Goal: Task Accomplishment & Management: Manage account settings

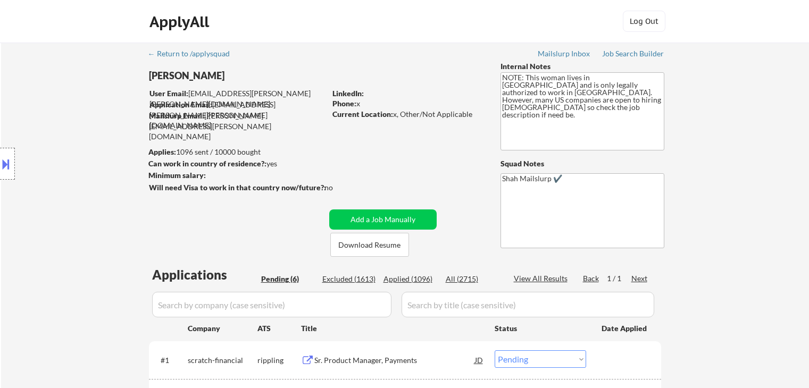
select select ""pending""
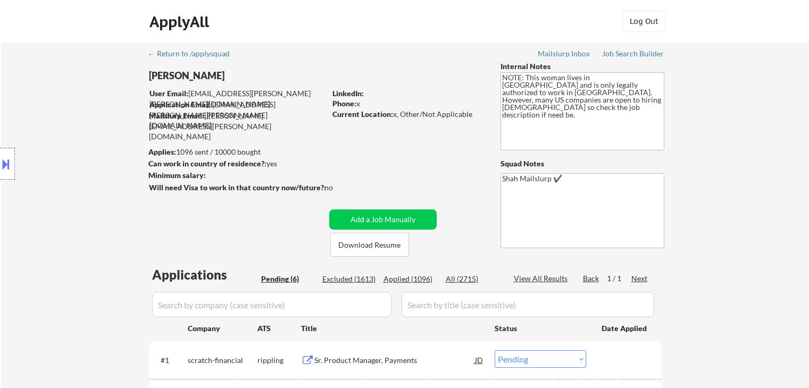
select select ""pending""
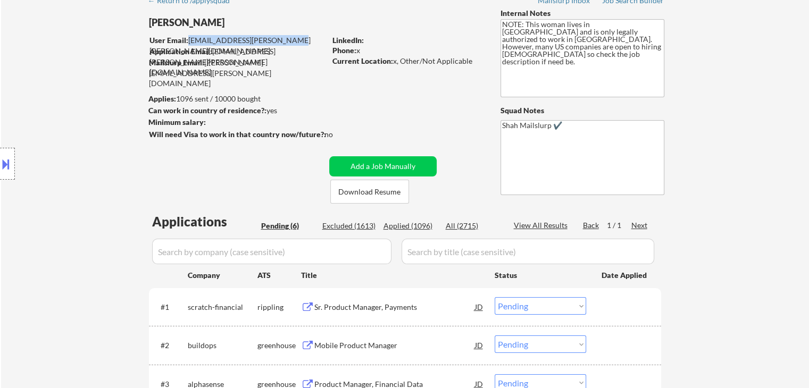
click at [189, 38] on div "User Email: [EMAIL_ADDRESS][PERSON_NAME][PERSON_NAME][DOMAIN_NAME]" at bounding box center [238, 45] width 176 height 21
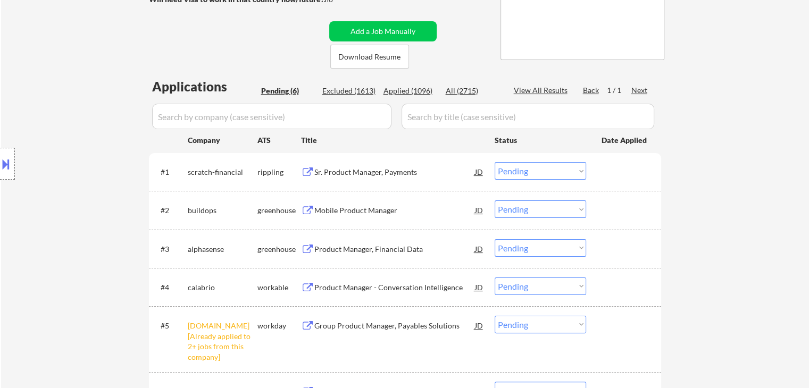
scroll to position [266, 0]
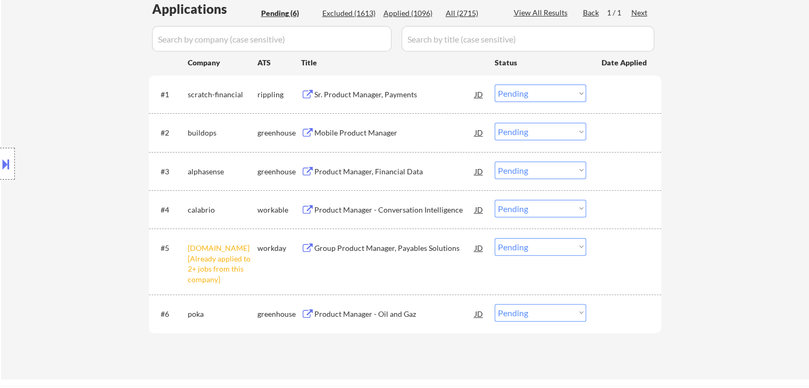
click at [770, 155] on div "← Return to /applysquad Mailslurp Inbox Job Search Builder [PERSON_NAME] User E…" at bounding box center [405, 78] width 808 height 603
click at [379, 93] on div "Sr. Product Manager, Payments" at bounding box center [394, 94] width 161 height 11
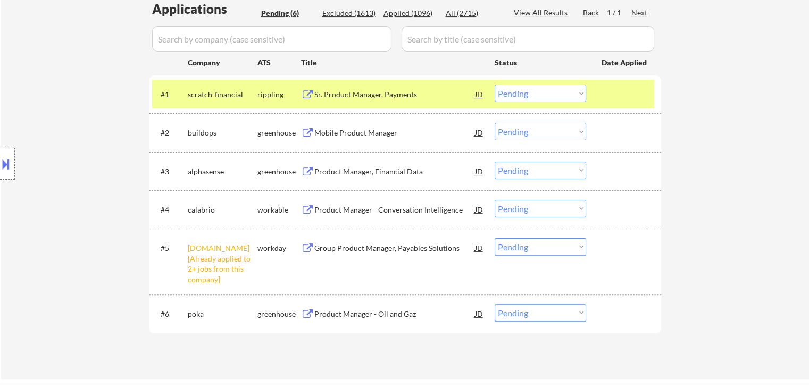
click at [366, 137] on div "Mobile Product Manager" at bounding box center [394, 133] width 161 height 11
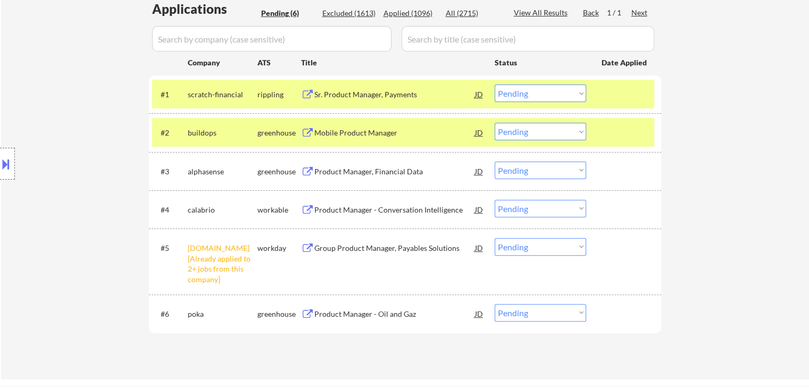
click at [367, 167] on div "Product Manager, Financial Data" at bounding box center [394, 172] width 161 height 11
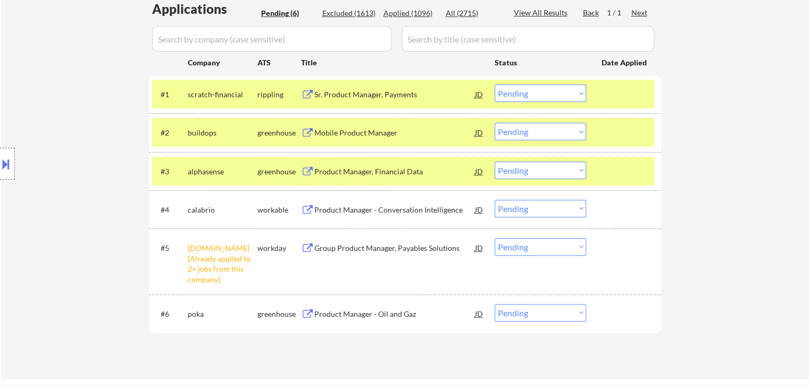
click at [358, 206] on div "Product Manager - Conversation Intelligence" at bounding box center [394, 210] width 161 height 11
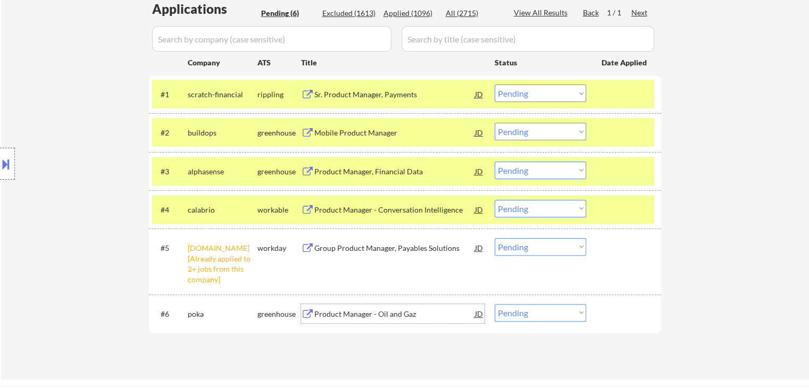
click at [384, 313] on div "Product Manager - Oil and Gaz" at bounding box center [394, 314] width 161 height 11
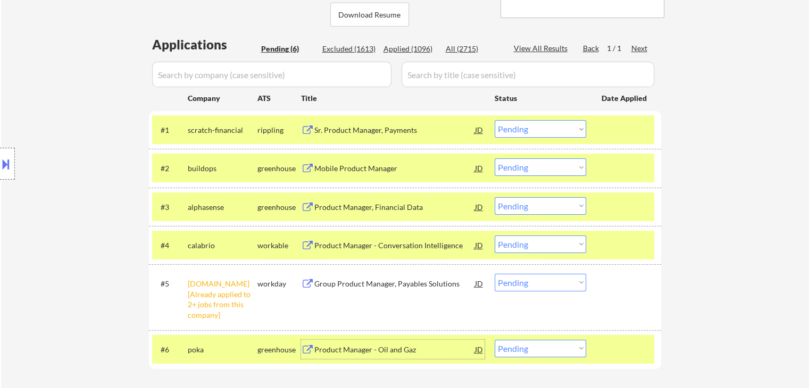
scroll to position [213, 0]
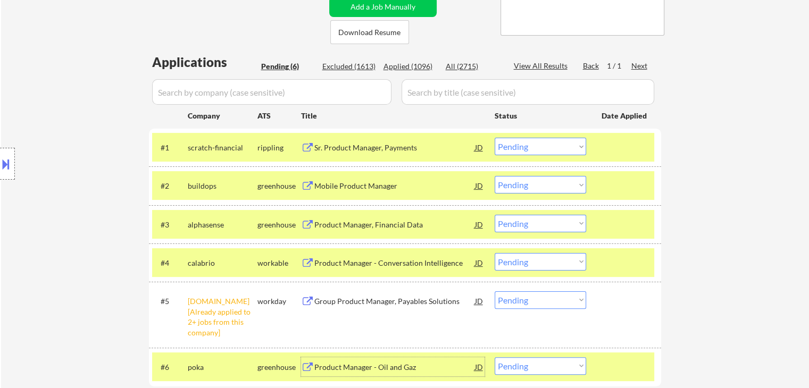
click at [565, 142] on select "Choose an option... Pending Applied Excluded (Questions) Excluded (Expired) Exc…" at bounding box center [541, 147] width 92 height 18
click at [495, 138] on select "Choose an option... Pending Applied Excluded (Questions) Excluded (Expired) Exc…" at bounding box center [541, 147] width 92 height 18
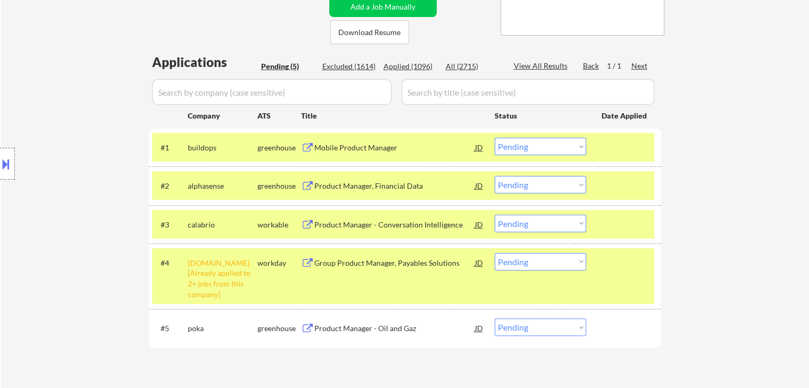
click at [563, 149] on select "Choose an option... Pending Applied Excluded (Questions) Excluded (Expired) Exc…" at bounding box center [541, 147] width 92 height 18
click at [495, 138] on select "Choose an option... Pending Applied Excluded (Questions) Excluded (Expired) Exc…" at bounding box center [541, 147] width 92 height 18
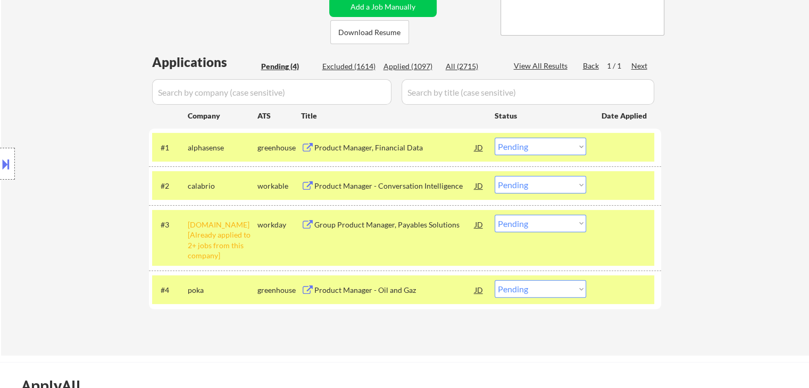
click at [535, 147] on select "Choose an option... Pending Applied Excluded (Questions) Excluded (Expired) Exc…" at bounding box center [541, 147] width 92 height 18
click at [495, 138] on select "Choose an option... Pending Applied Excluded (Questions) Excluded (Expired) Exc…" at bounding box center [541, 147] width 92 height 18
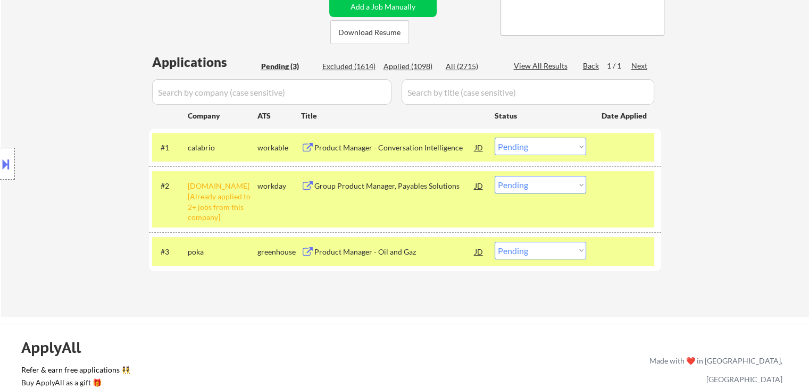
click at [516, 146] on select "Choose an option... Pending Applied Excluded (Questions) Excluded (Expired) Exc…" at bounding box center [541, 147] width 92 height 18
click at [495, 138] on select "Choose an option... Pending Applied Excluded (Questions) Excluded (Expired) Exc…" at bounding box center [541, 147] width 92 height 18
select select ""pending""
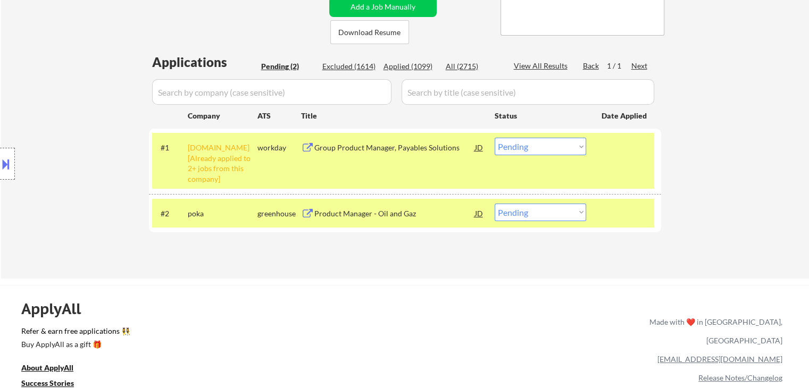
click at [529, 212] on select "Choose an option... Pending Applied Excluded (Questions) Excluded (Expired) Exc…" at bounding box center [541, 213] width 92 height 18
select select ""excluded__bad_match_""
click at [495, 204] on select "Choose an option... Pending Applied Excluded (Questions) Excluded (Expired) Exc…" at bounding box center [541, 213] width 92 height 18
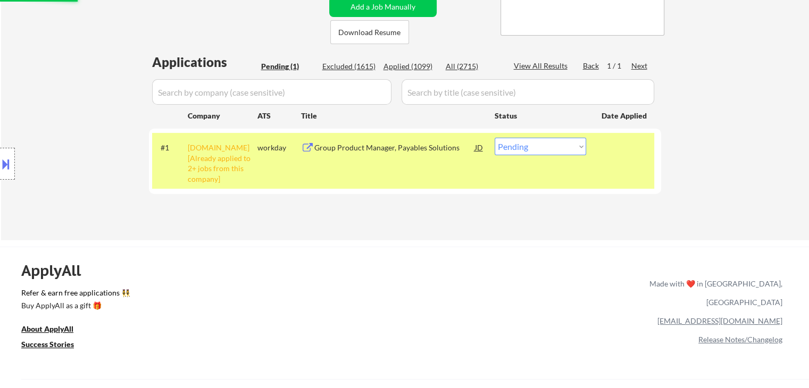
click at [552, 143] on select "Choose an option... Pending Applied Excluded (Questions) Excluded (Expired) Exc…" at bounding box center [541, 147] width 92 height 18
select select ""excluded__other_""
click at [495, 138] on select "Choose an option... Pending Applied Excluded (Questions) Excluded (Expired) Exc…" at bounding box center [541, 147] width 92 height 18
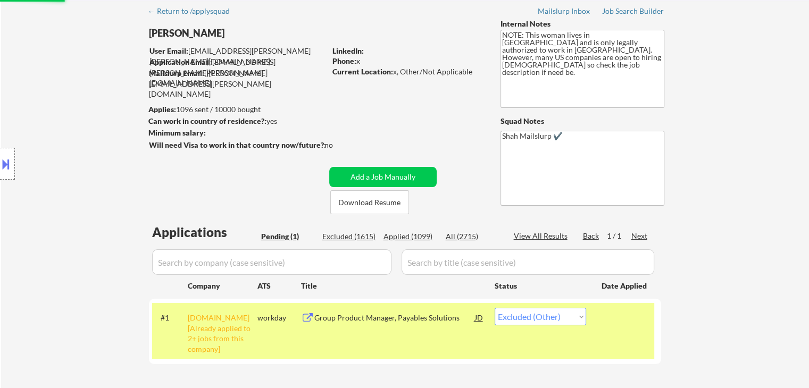
scroll to position [0, 0]
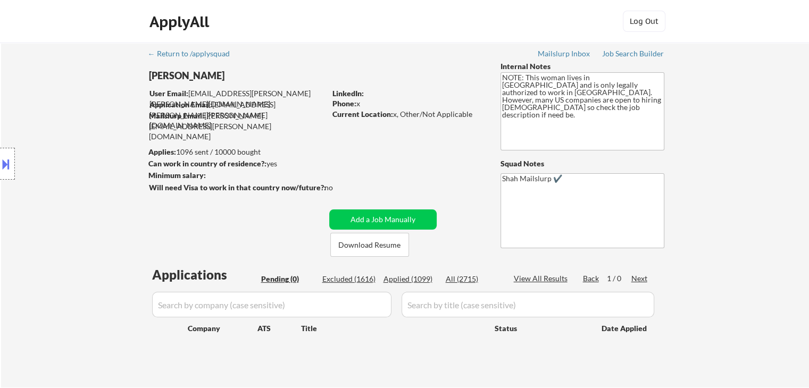
click at [24, 89] on div "Location Inclusions: [GEOGRAPHIC_DATA], [GEOGRAPHIC_DATA] [GEOGRAPHIC_DATA], [G…" at bounding box center [95, 163] width 190 height 197
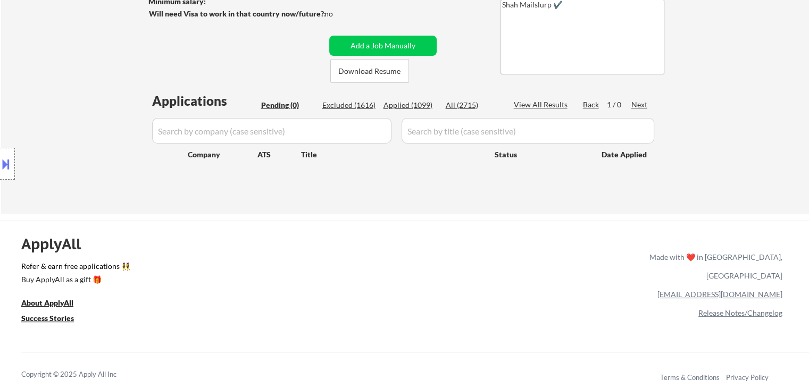
scroll to position [266, 0]
